Goal: Task Accomplishment & Management: Manage account settings

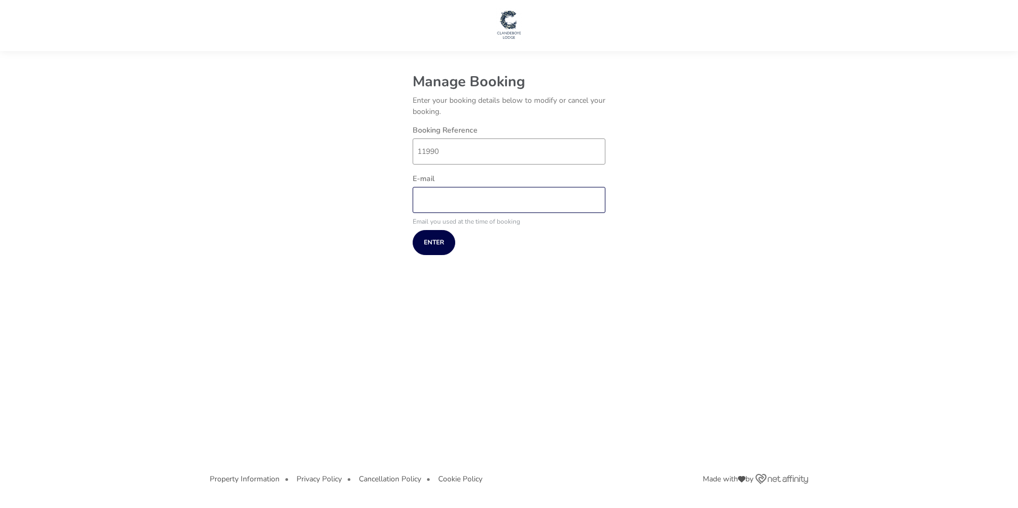
click at [420, 189] on input "E-mail" at bounding box center [509, 200] width 193 height 26
type input "[EMAIL_ADDRESS][DOMAIN_NAME]"
click at [425, 238] on button "Enter" at bounding box center [434, 242] width 43 height 25
click at [429, 195] on input "E-mail" at bounding box center [509, 200] width 193 height 26
type input "[EMAIL_ADDRESS][DOMAIN_NAME]"
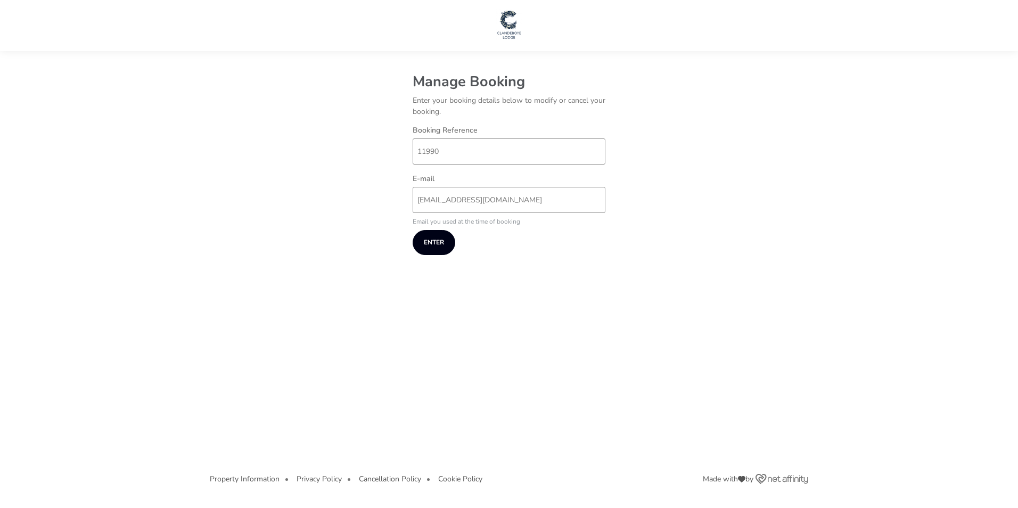
click at [433, 241] on button "Enter" at bounding box center [434, 242] width 43 height 25
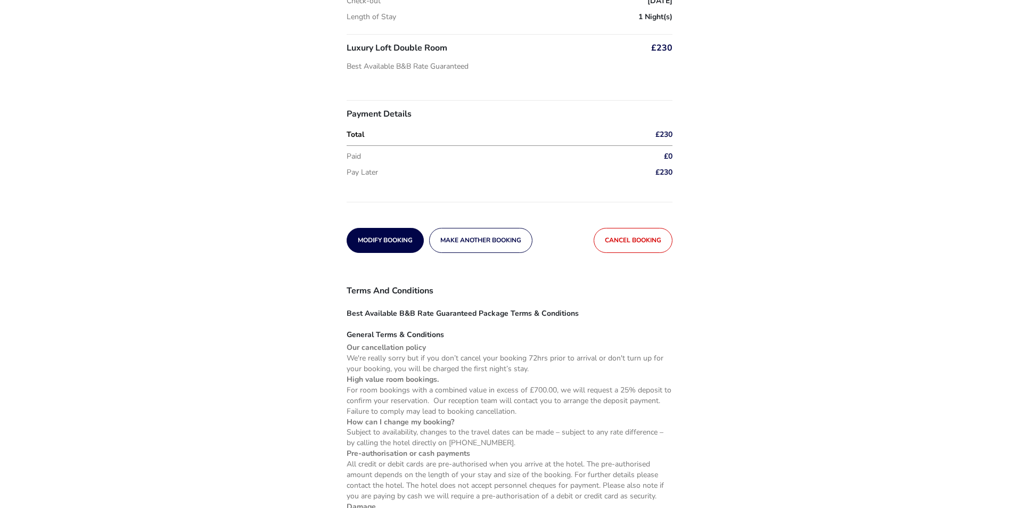
scroll to position [160, 0]
click at [619, 235] on span "Cancel booking" at bounding box center [629, 238] width 56 height 7
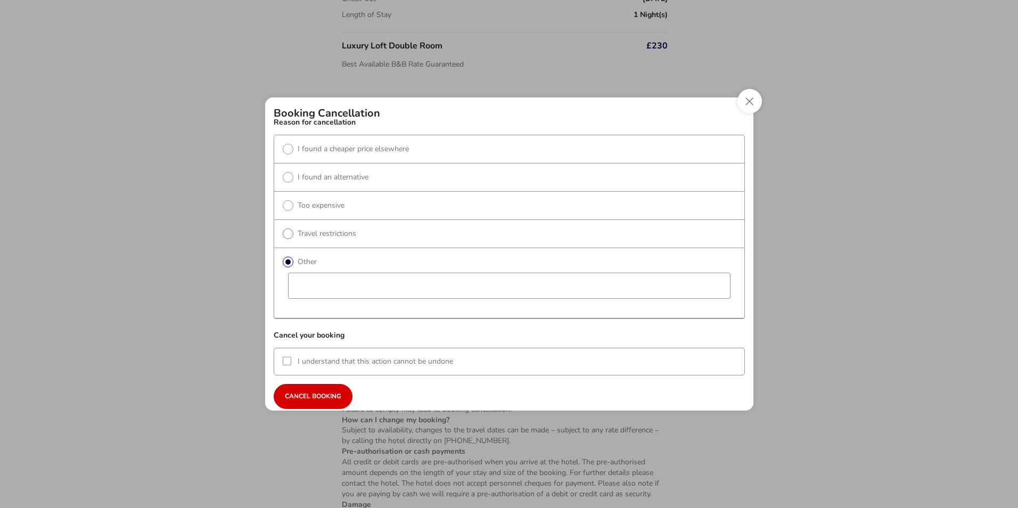
click at [288, 233] on label "Travel restrictions" at bounding box center [319, 233] width 73 height 10
radio input "true"
click at [287, 362] on div at bounding box center [287, 361] width 9 height 9
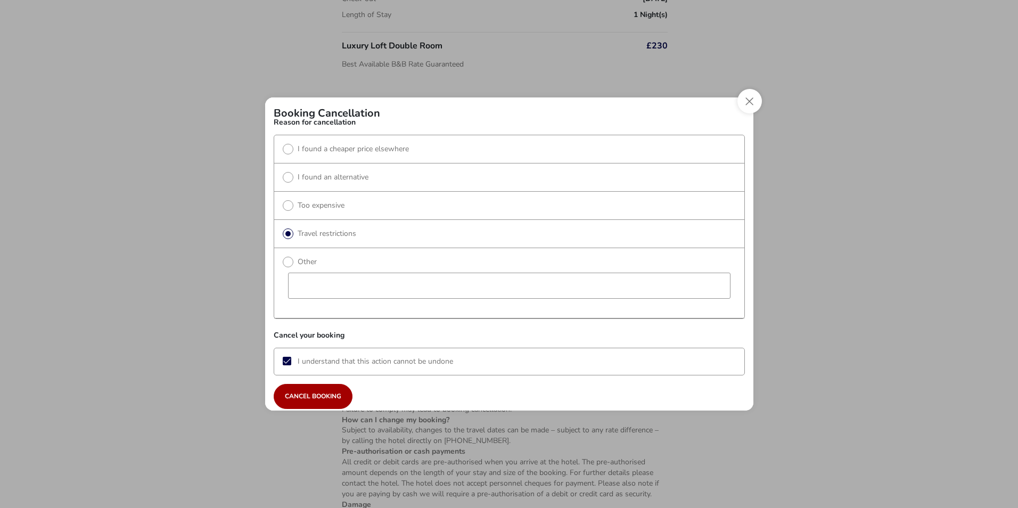
click at [317, 397] on span "Cancel booking" at bounding box center [313, 396] width 56 height 7
